Goal: Information Seeking & Learning: Learn about a topic

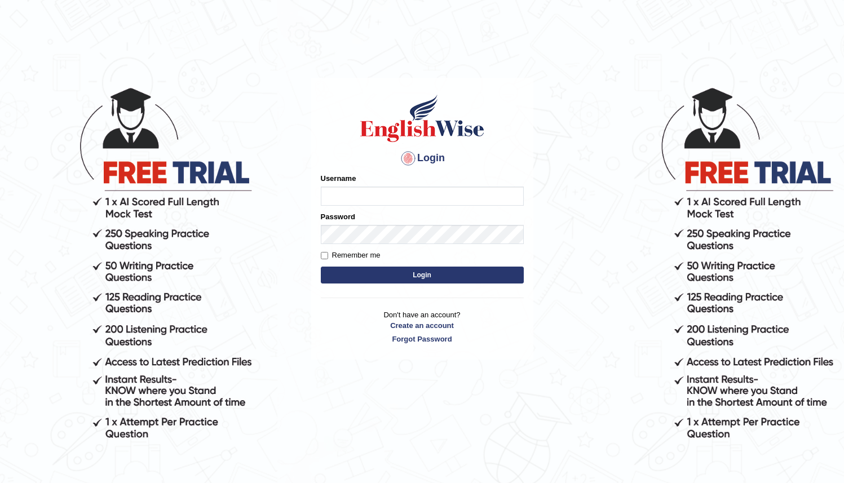
type input "Ozgur"
click at [401, 277] on button "Login" at bounding box center [422, 275] width 203 height 17
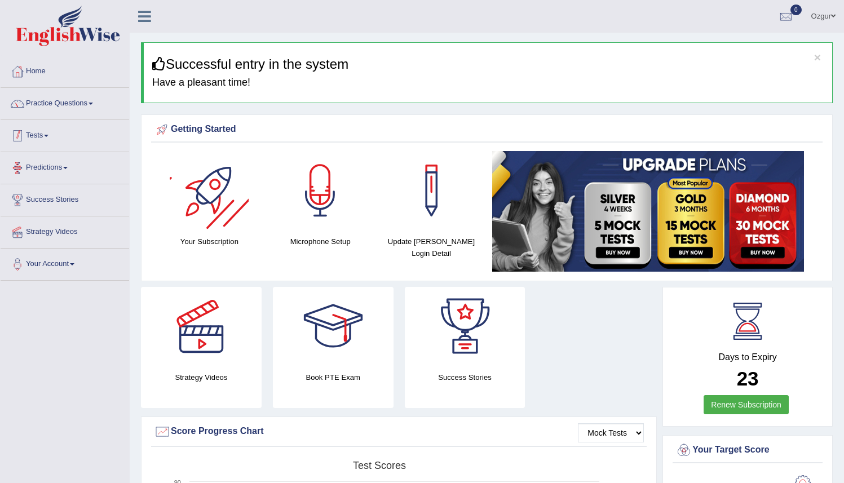
click at [85, 105] on link "Practice Questions" at bounding box center [65, 102] width 129 height 28
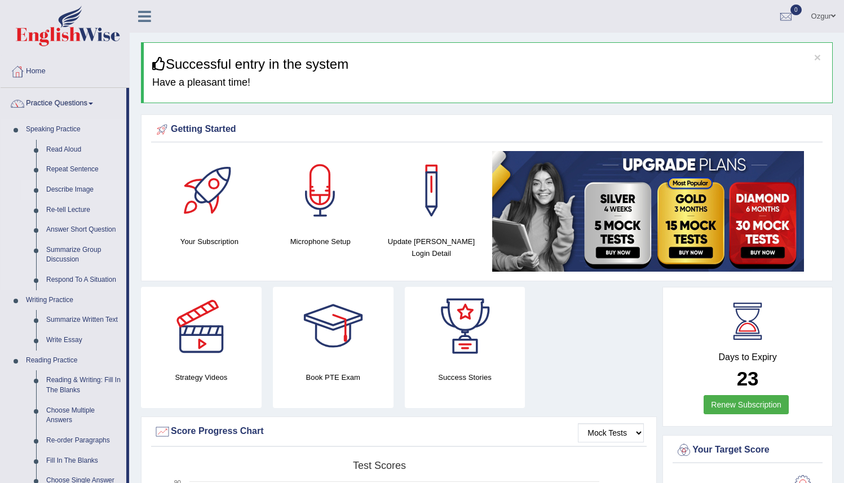
click at [69, 189] on link "Describe Image" at bounding box center [83, 190] width 85 height 20
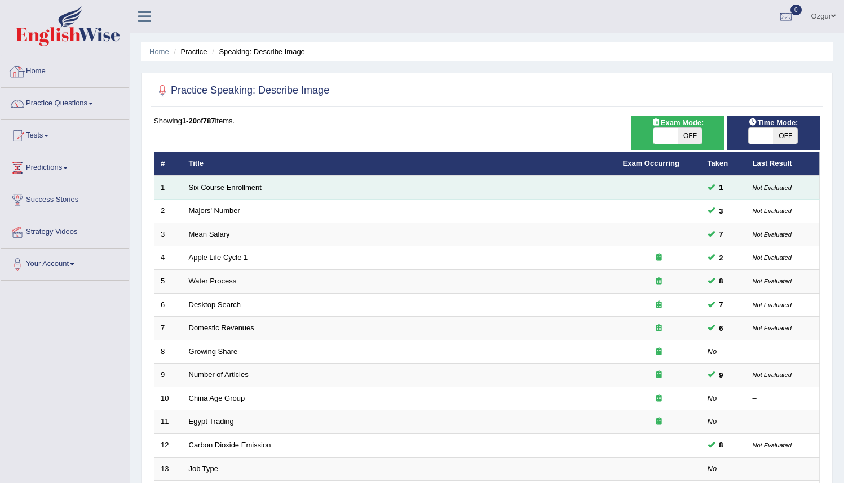
scroll to position [242, 0]
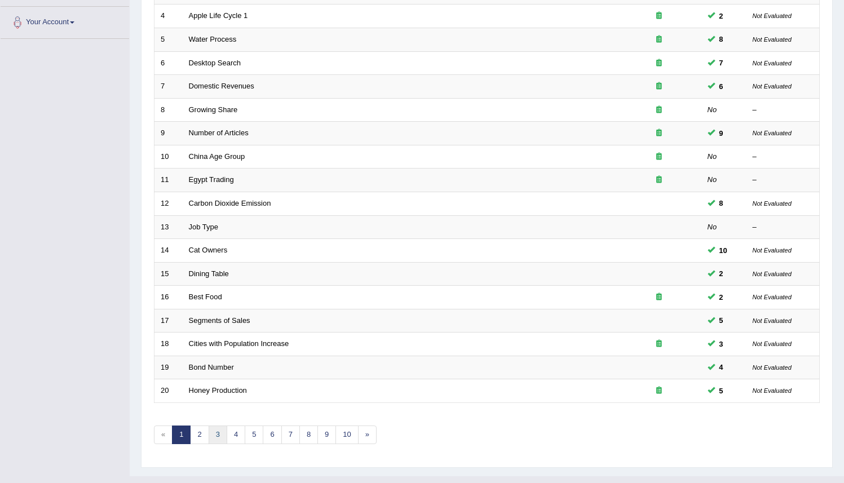
click at [219, 434] on link "3" at bounding box center [218, 435] width 19 height 19
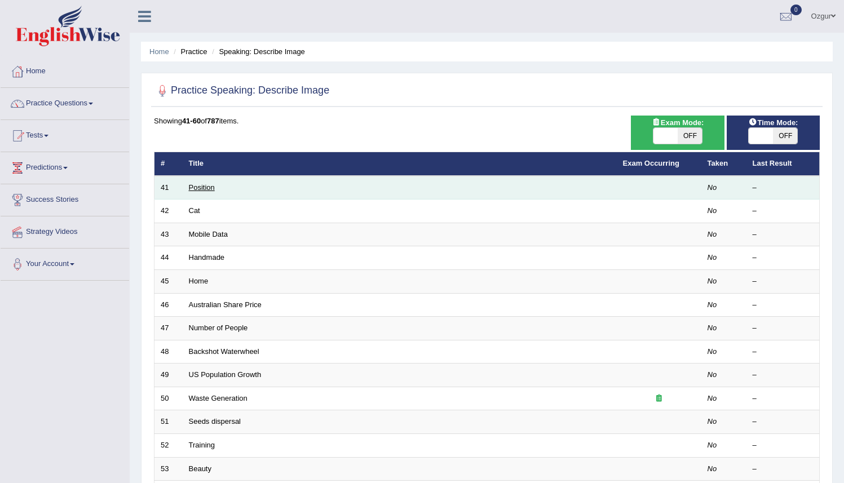
click at [208, 187] on link "Position" at bounding box center [202, 187] width 26 height 8
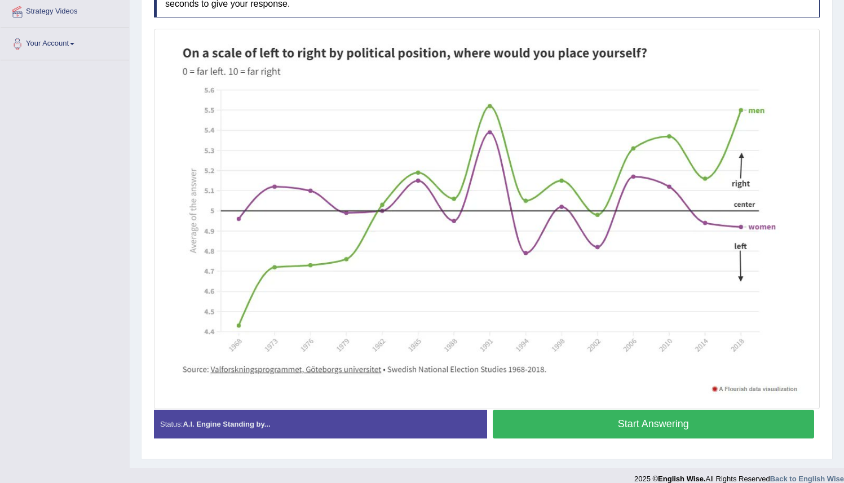
scroll to position [114, 0]
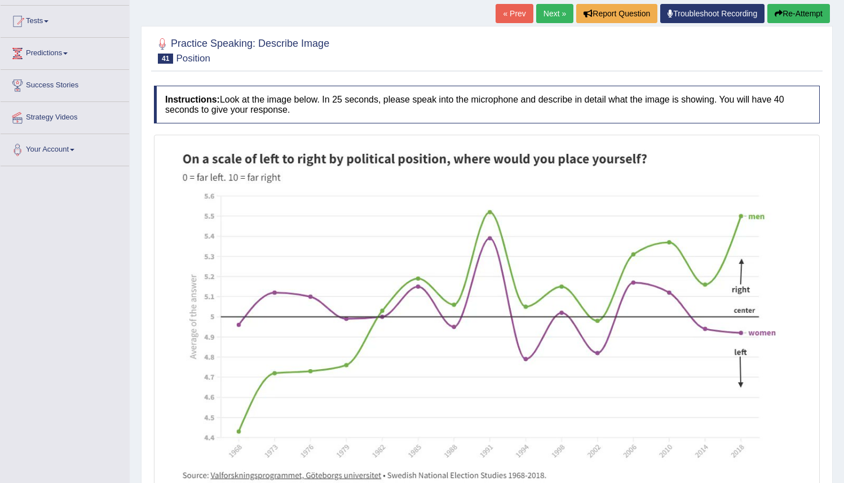
click at [559, 17] on link "Next »" at bounding box center [554, 13] width 37 height 19
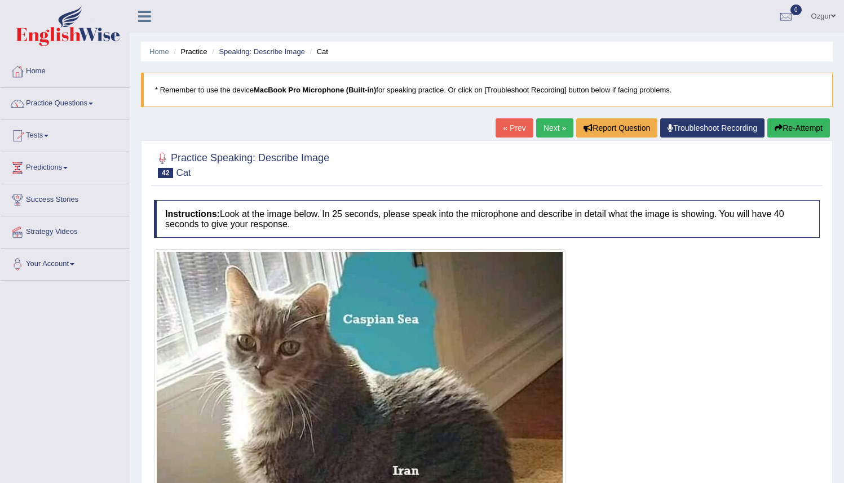
click at [558, 127] on link "Next »" at bounding box center [554, 127] width 37 height 19
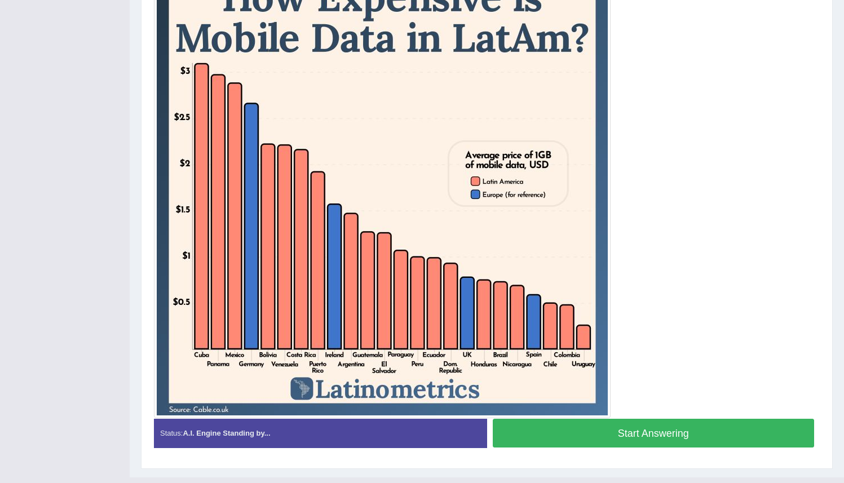
scroll to position [289, 0]
